Goal: Task Accomplishment & Management: Manage account settings

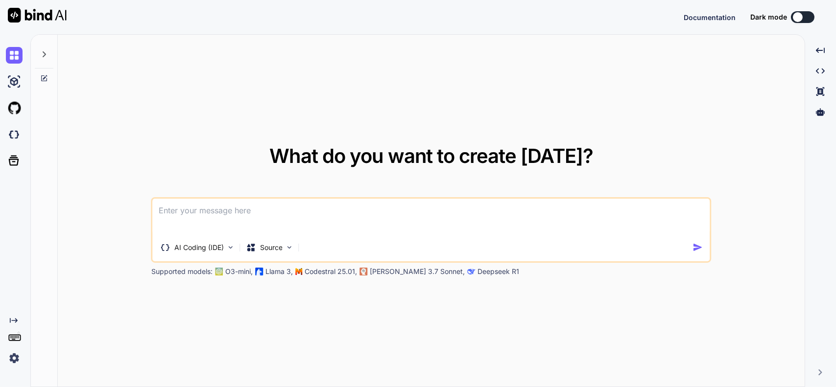
click at [16, 364] on img at bounding box center [14, 358] width 17 height 17
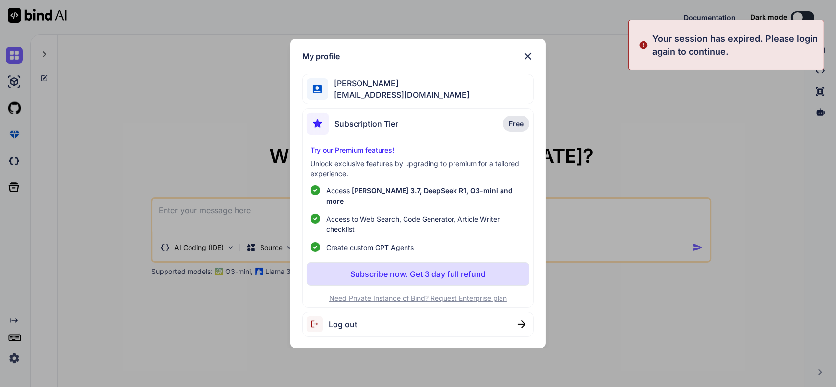
type textarea "x"
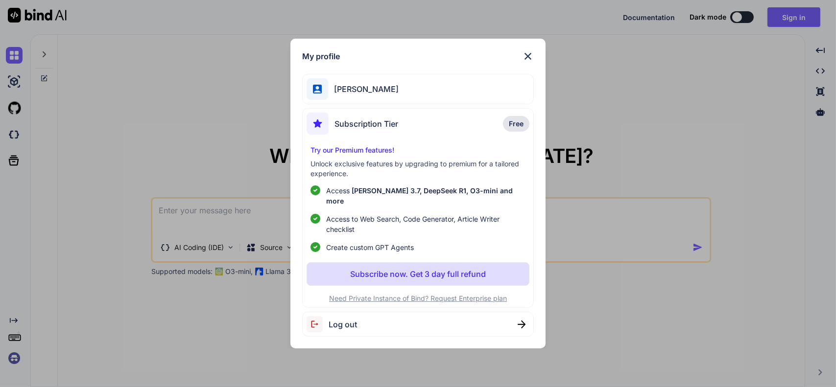
drag, startPoint x: 248, startPoint y: 88, endPoint x: 252, endPoint y: 82, distance: 7.3
click at [248, 88] on div "My profile [PERSON_NAME] Subscription Tier Free Try our Premium features! Unloc…" at bounding box center [418, 193] width 836 height 387
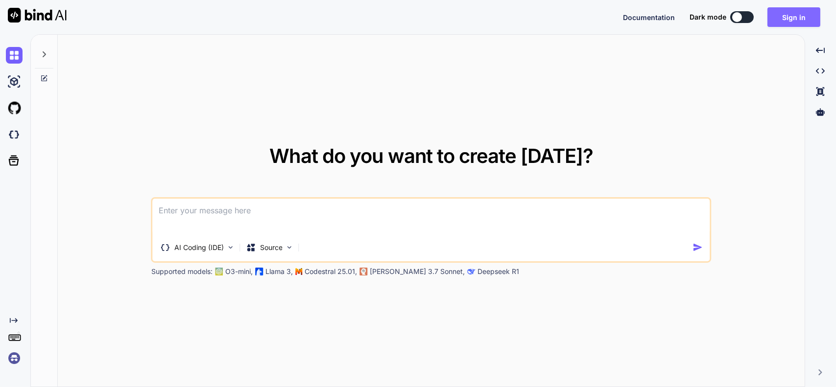
click at [788, 23] on button "Sign in" at bounding box center [794, 17] width 53 height 20
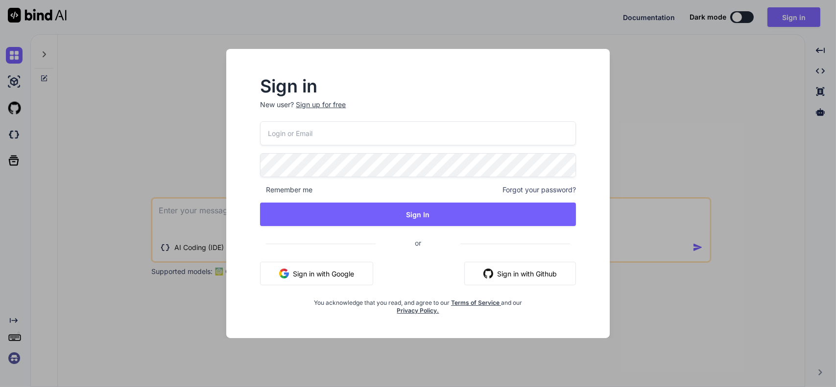
type input "[EMAIL_ADDRESS][DOMAIN_NAME]"
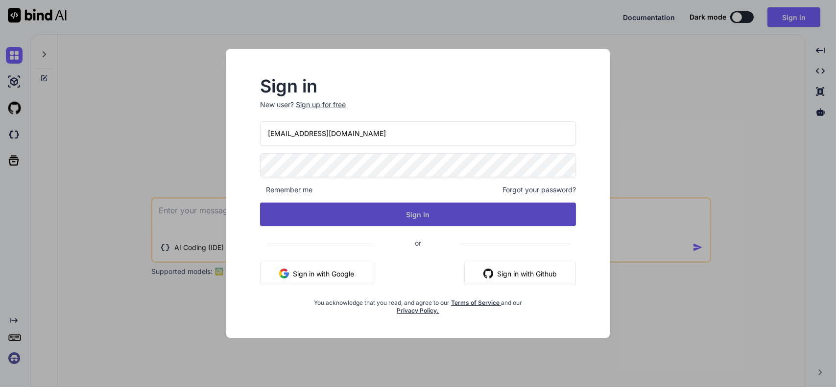
click at [425, 218] on button "Sign In" at bounding box center [417, 215] width 315 height 24
click at [416, 215] on button "Sign In" at bounding box center [417, 215] width 315 height 24
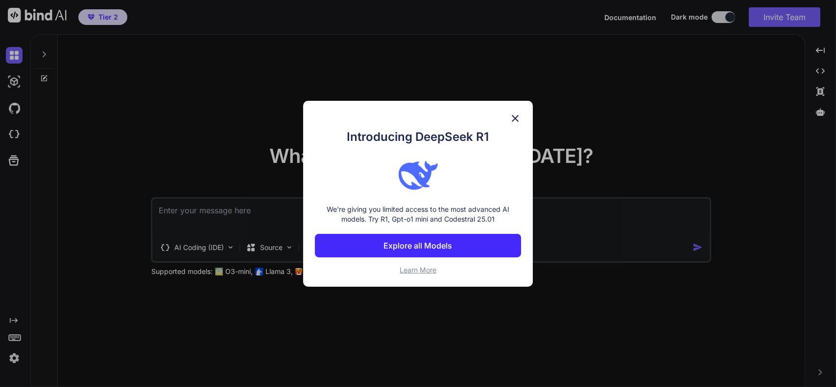
click at [513, 113] on img at bounding box center [515, 119] width 12 height 12
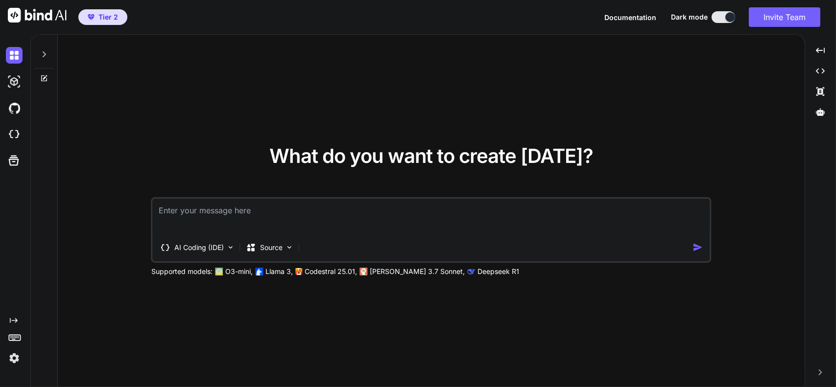
click at [15, 366] on img at bounding box center [14, 358] width 17 height 17
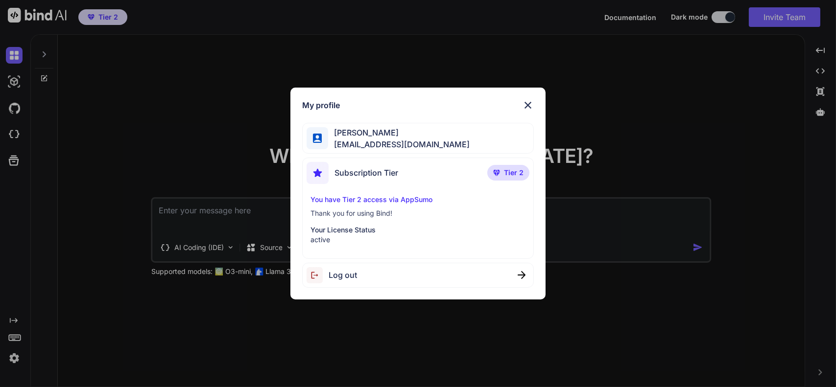
click at [239, 109] on div "My profile [PERSON_NAME] [EMAIL_ADDRESS][DOMAIN_NAME] Subscription Tier Tier 2 …" at bounding box center [418, 193] width 836 height 387
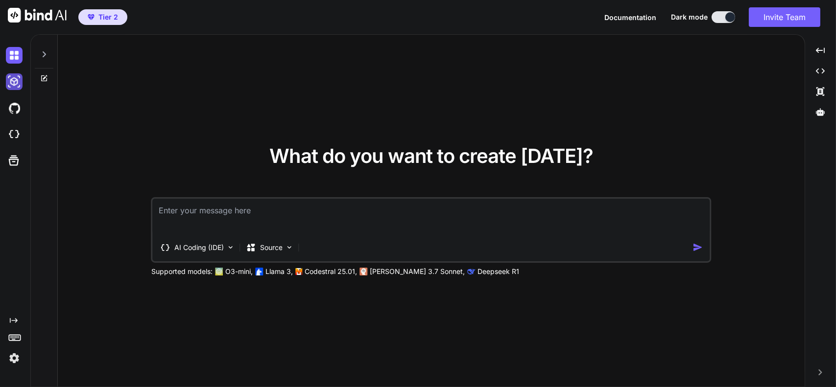
click at [19, 90] on img at bounding box center [14, 81] width 17 height 17
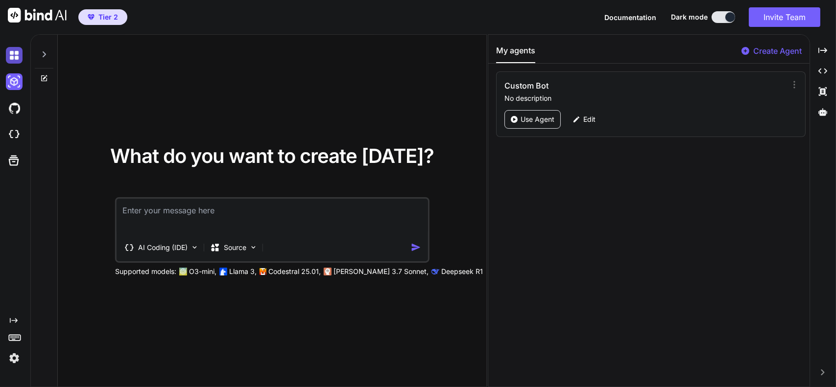
click at [17, 64] on img at bounding box center [14, 55] width 17 height 17
click at [44, 58] on icon at bounding box center [44, 54] width 8 height 8
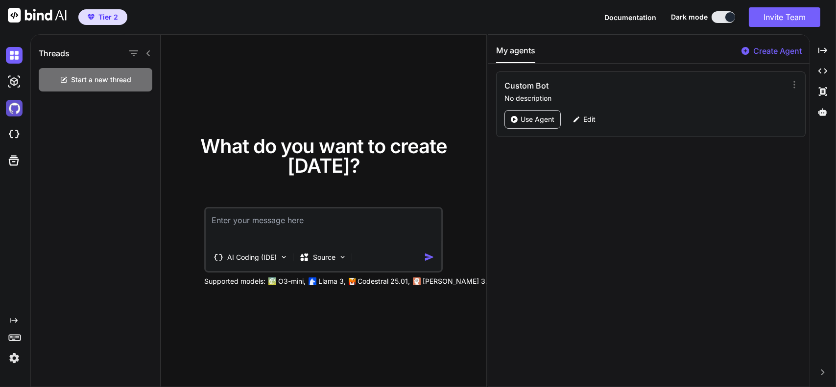
click at [19, 117] on img at bounding box center [14, 108] width 17 height 17
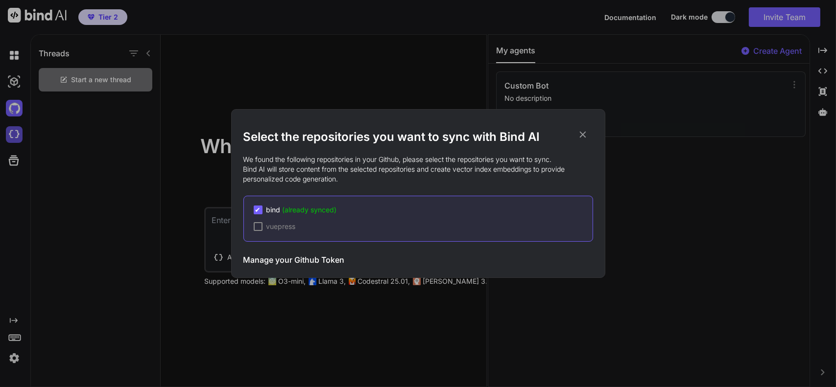
click at [17, 151] on div "Select the repositories you want to sync with Bind AI We found the following re…" at bounding box center [418, 193] width 836 height 387
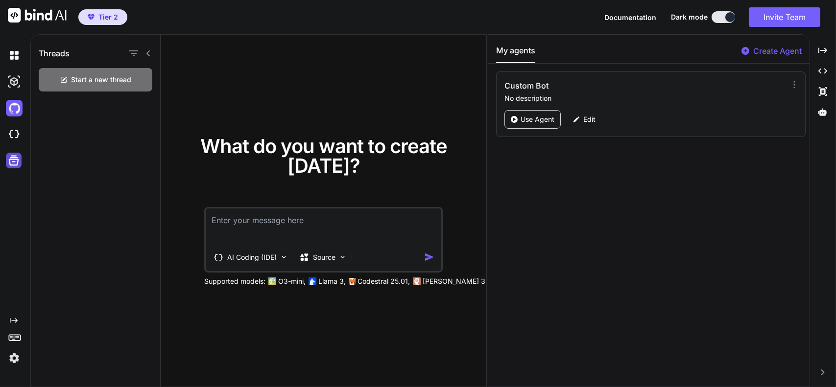
click at [18, 168] on icon at bounding box center [14, 161] width 14 height 14
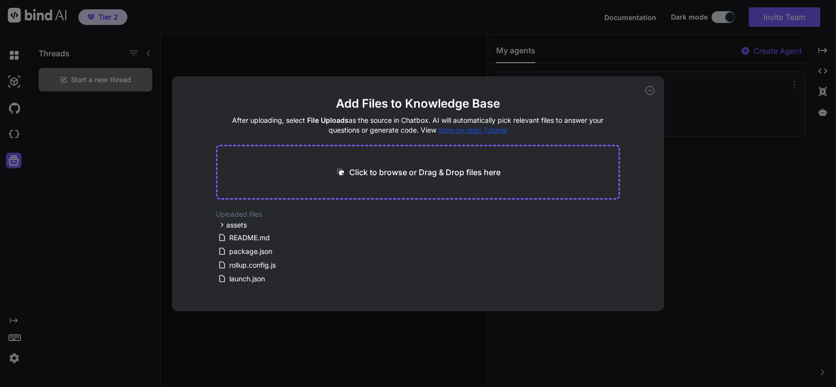
click at [647, 86] on icon at bounding box center [650, 90] width 9 height 9
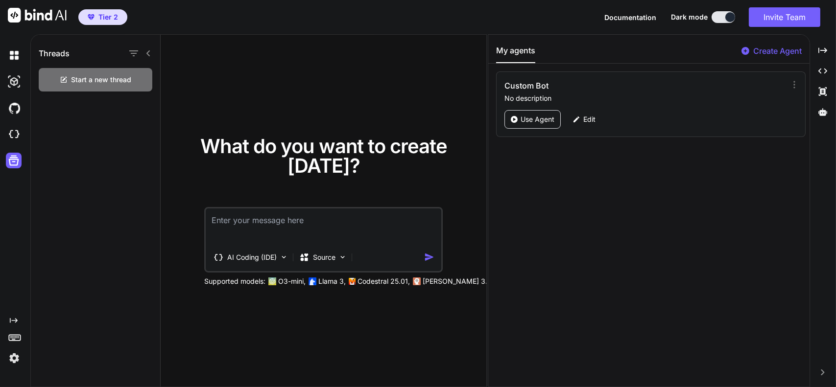
click at [20, 365] on img at bounding box center [14, 358] width 17 height 17
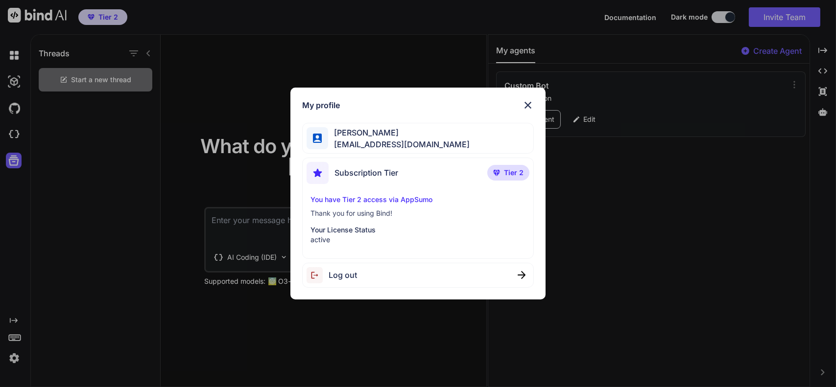
click at [527, 99] on img at bounding box center [528, 105] width 12 height 12
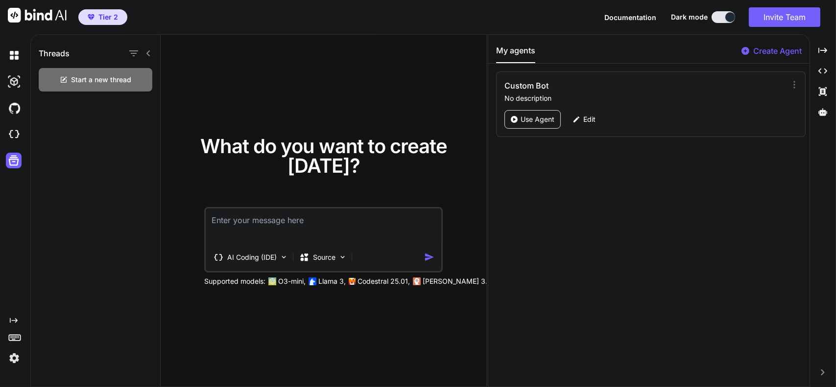
click at [605, 21] on span "Documentation" at bounding box center [631, 17] width 52 height 8
